Goal: Information Seeking & Learning: Learn about a topic

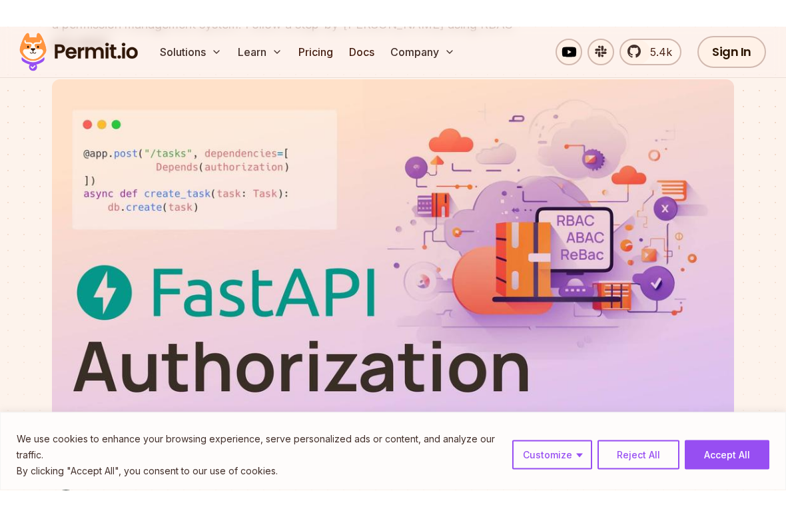
scroll to position [213, 0]
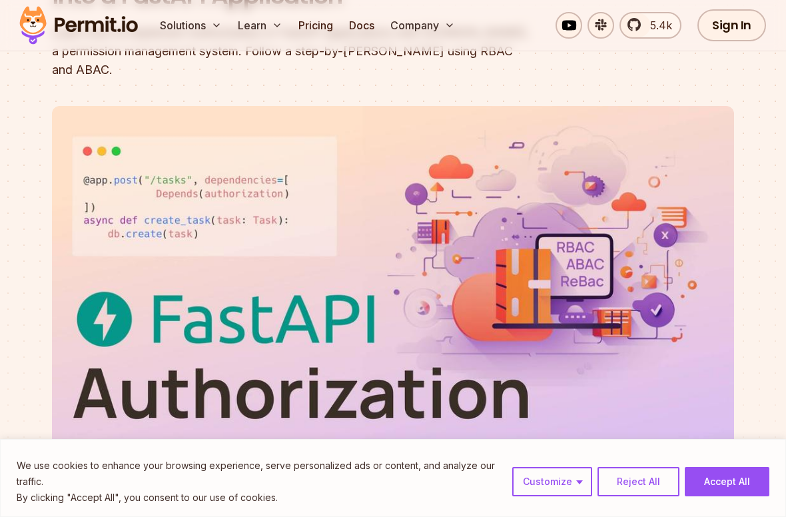
click at [647, 463] on button "Reject All" at bounding box center [639, 481] width 82 height 29
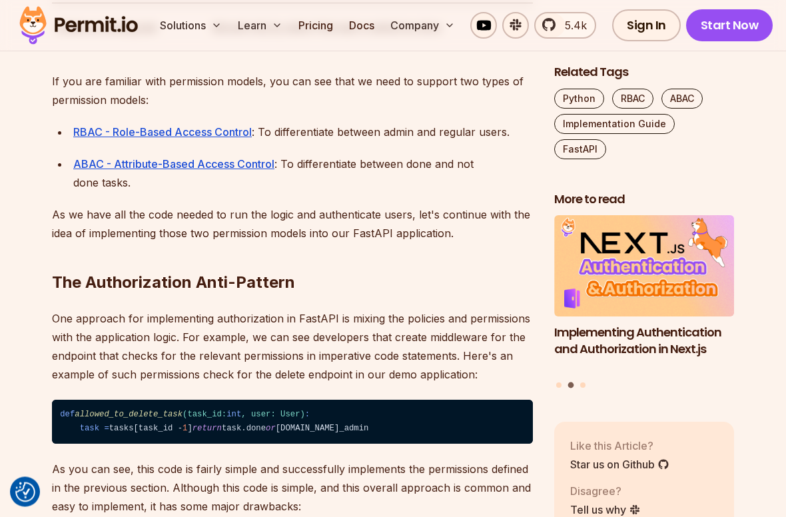
scroll to position [2028, 0]
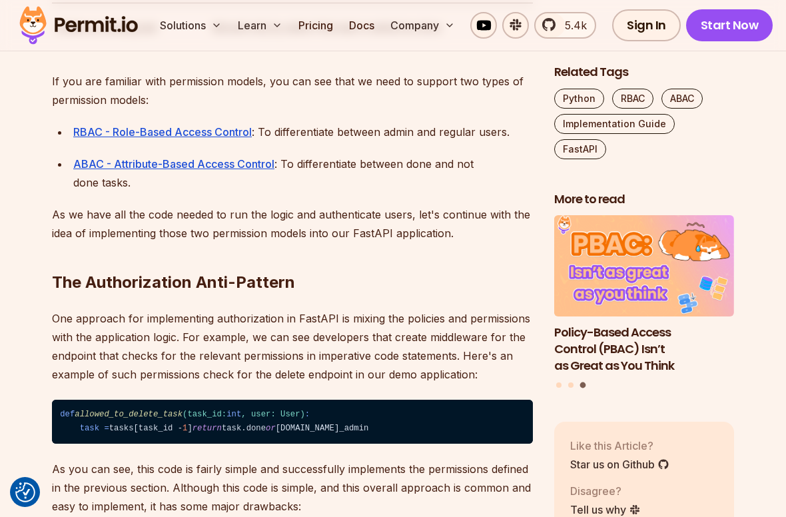
click at [115, 139] on u "RBAC - Role-Based Access Control" at bounding box center [162, 131] width 179 height 13
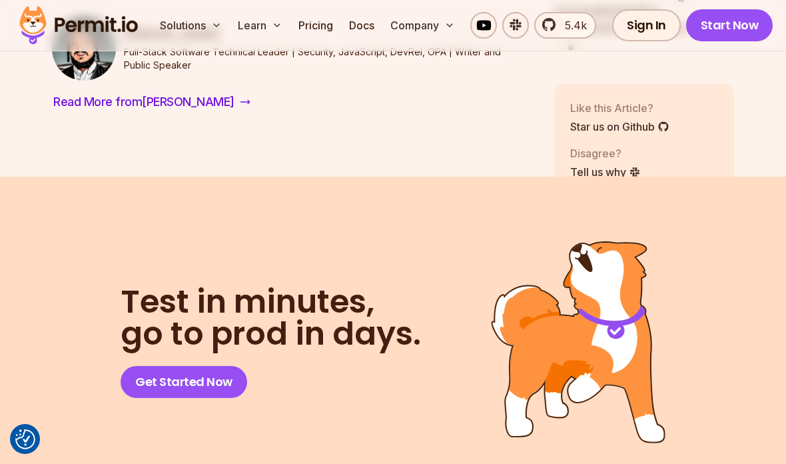
scroll to position [6407, 0]
click at [424, 21] on button "Company" at bounding box center [422, 25] width 75 height 27
click at [452, 33] on button "Company" at bounding box center [422, 25] width 75 height 27
click at [428, 29] on button "Company" at bounding box center [422, 25] width 75 height 27
click at [455, 12] on button "Company" at bounding box center [422, 25] width 75 height 27
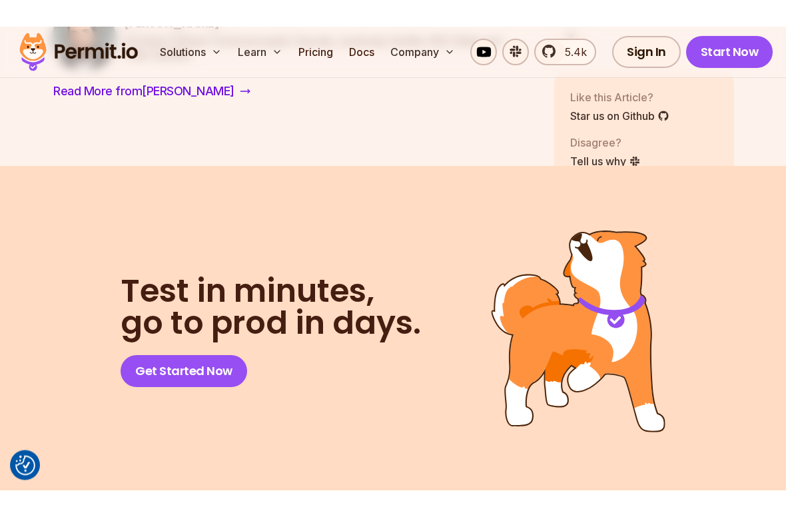
scroll to position [6392, 0]
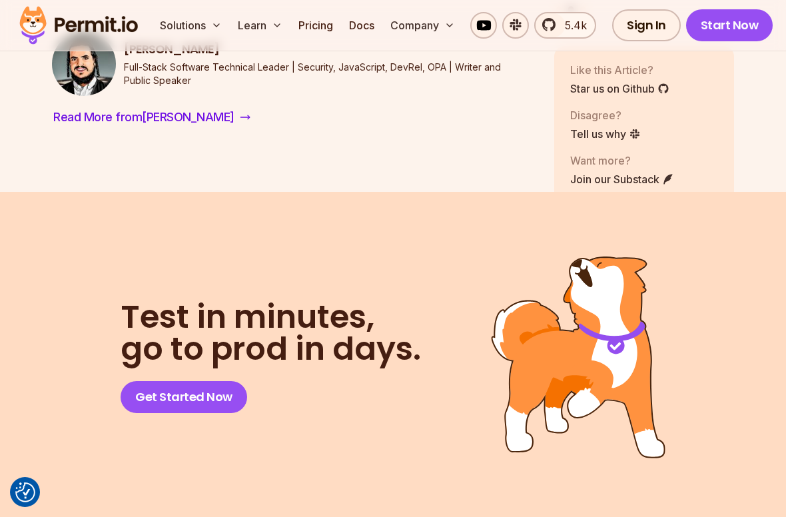
click at [143, 58] on h3 "[PERSON_NAME]" at bounding box center [328, 49] width 409 height 17
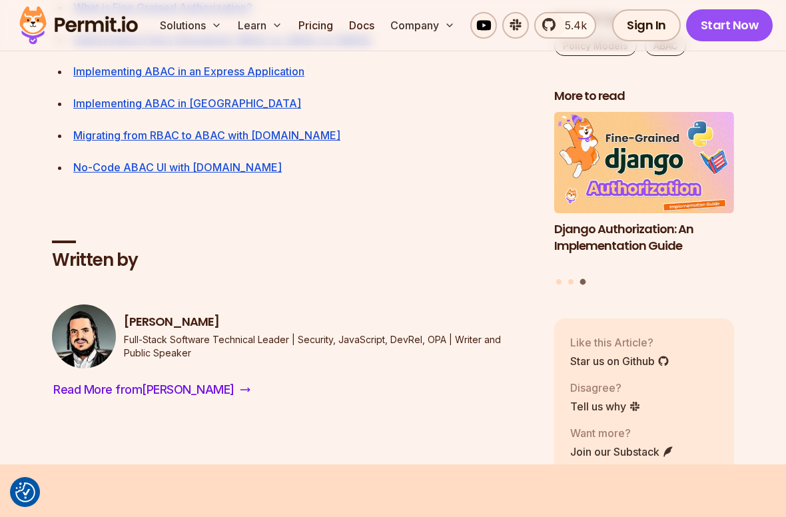
scroll to position [6117, 0]
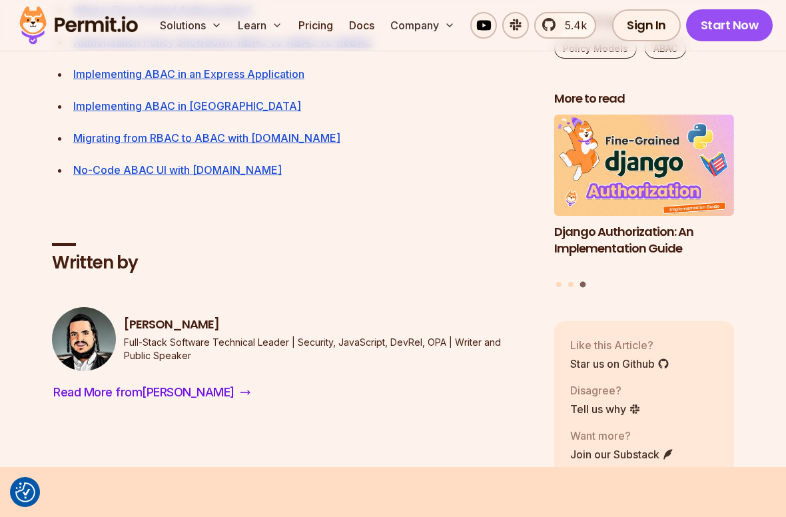
click at [420, 27] on button "Company" at bounding box center [422, 25] width 75 height 27
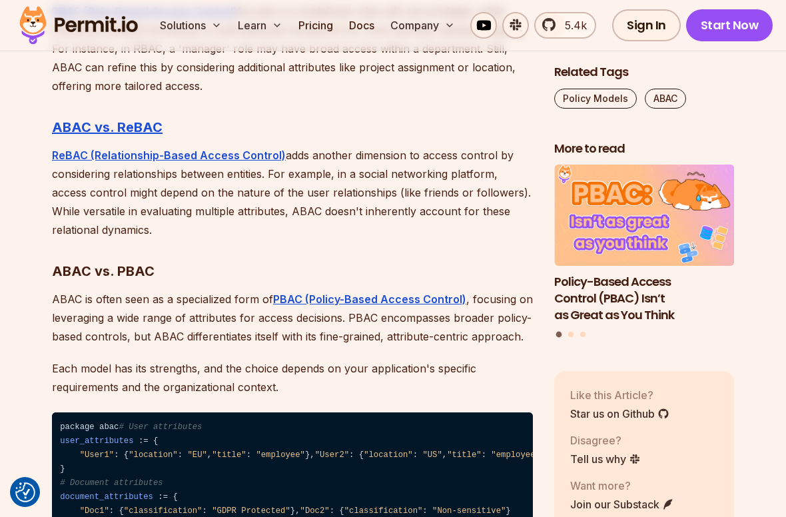
scroll to position [4086, 0]
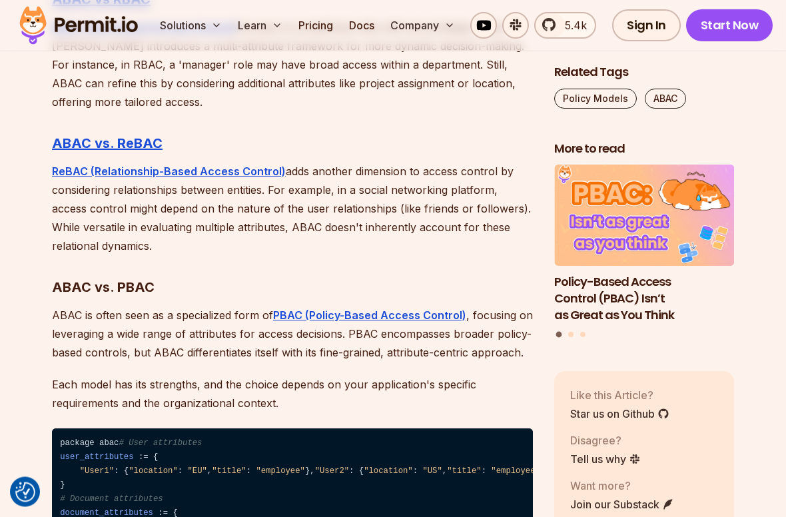
click at [211, 23] on icon at bounding box center [216, 25] width 11 height 11
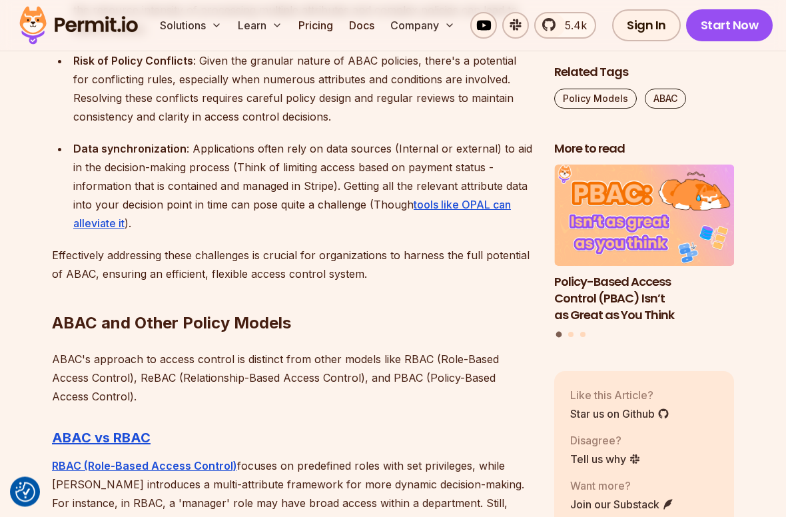
scroll to position [3609, 0]
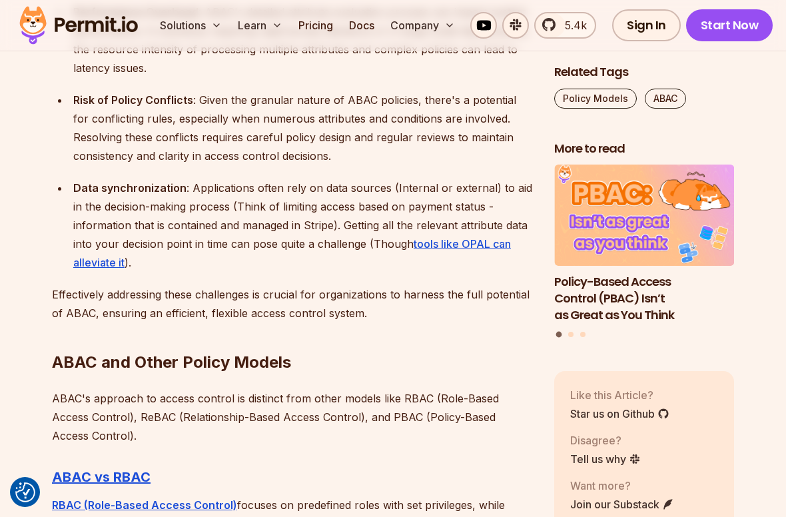
click at [189, 25] on button "Solutions" at bounding box center [191, 25] width 73 height 27
click at [189, 24] on button "Solutions" at bounding box center [191, 25] width 73 height 27
click at [320, 21] on link "Pricing" at bounding box center [315, 25] width 45 height 27
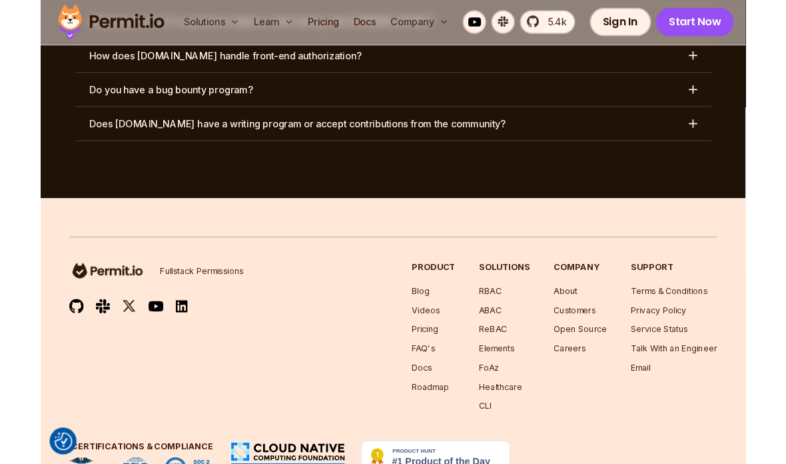
scroll to position [7291, 0]
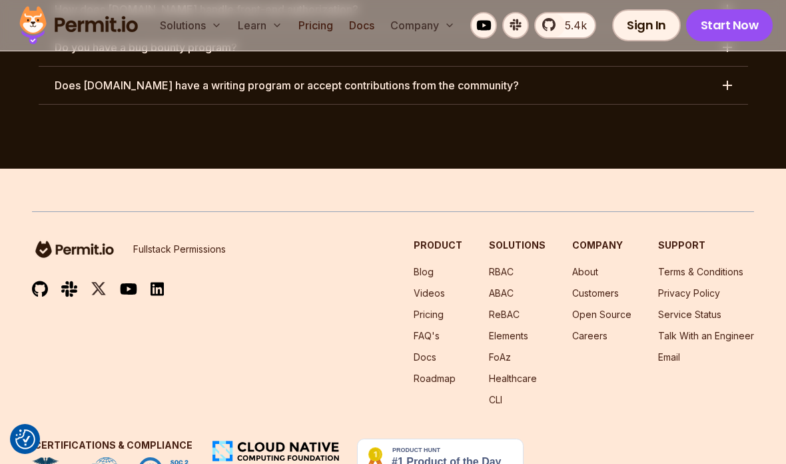
click at [518, 308] on link "ReBAC" at bounding box center [504, 313] width 31 height 11
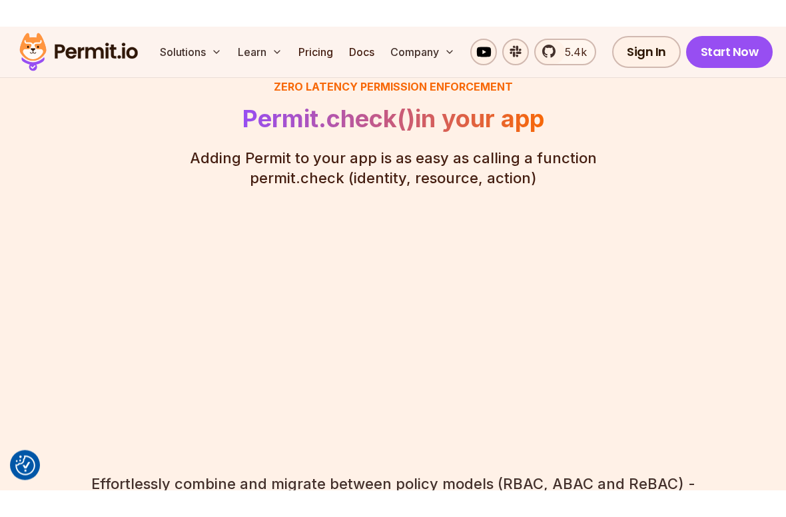
scroll to position [2254, 0]
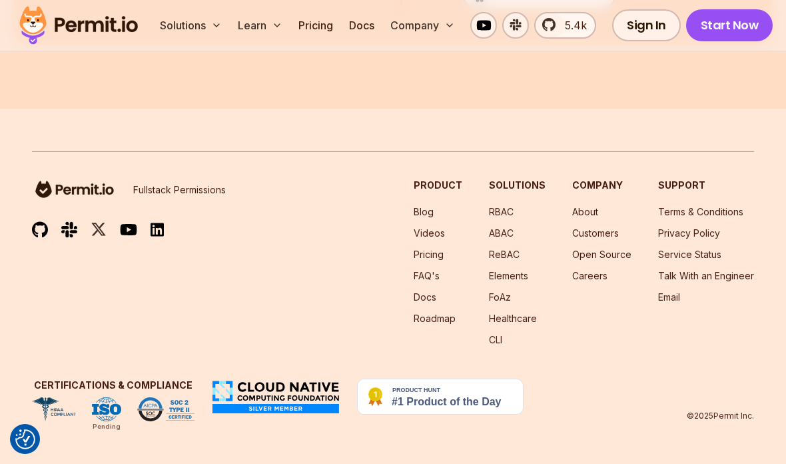
scroll to position [7191, 0]
